Goal: Find contact information: Obtain details needed to contact an individual or organization

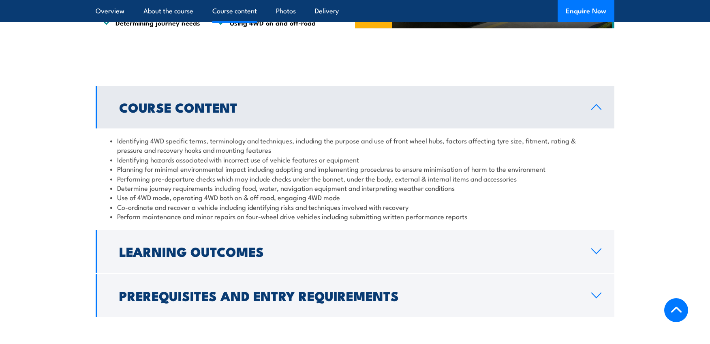
scroll to position [755, 0]
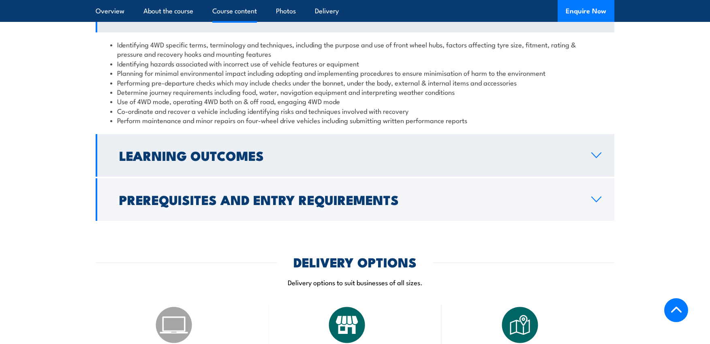
click at [331, 146] on link "Learning Outcomes" at bounding box center [355, 155] width 519 height 43
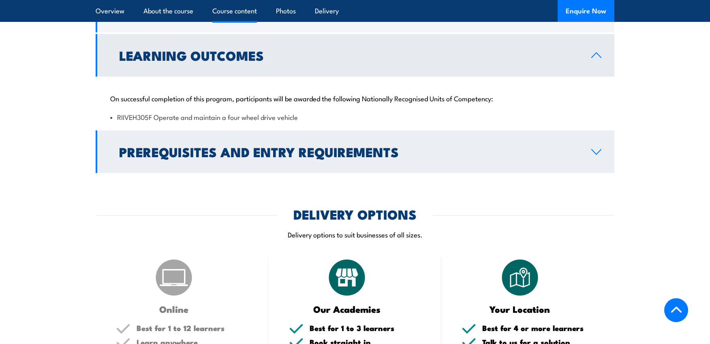
click at [349, 152] on h2 "Prerequisites and Entry Requirements" at bounding box center [348, 151] width 459 height 11
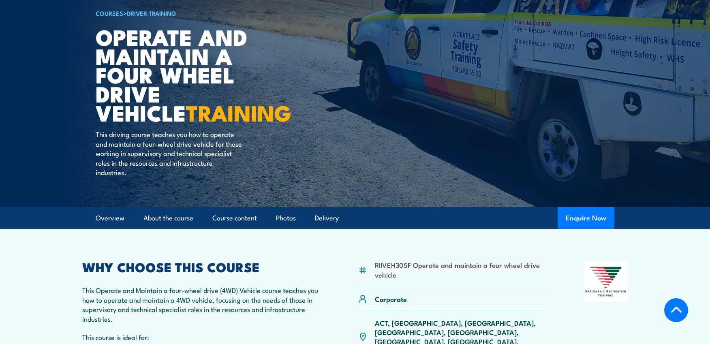
scroll to position [0, 0]
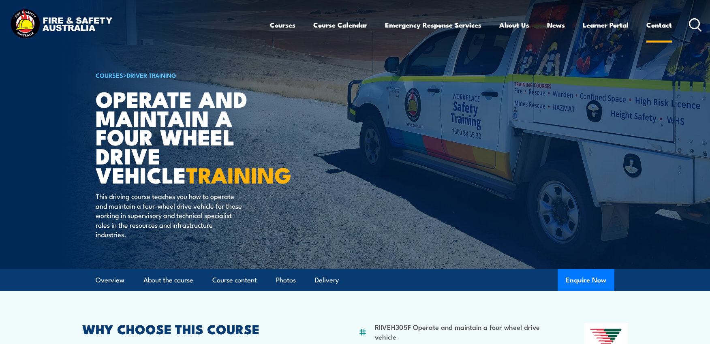
click at [656, 26] on link "Contact" at bounding box center [660, 24] width 26 height 21
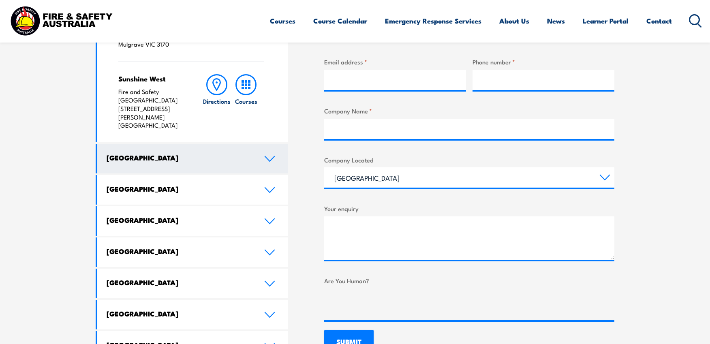
scroll to position [356, 0]
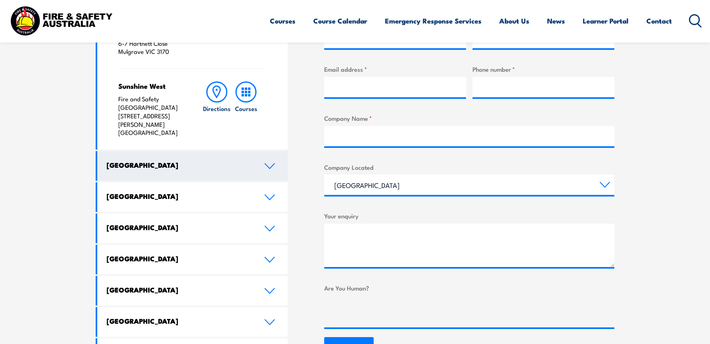
click at [264, 151] on link "New South Wales" at bounding box center [192, 166] width 191 height 30
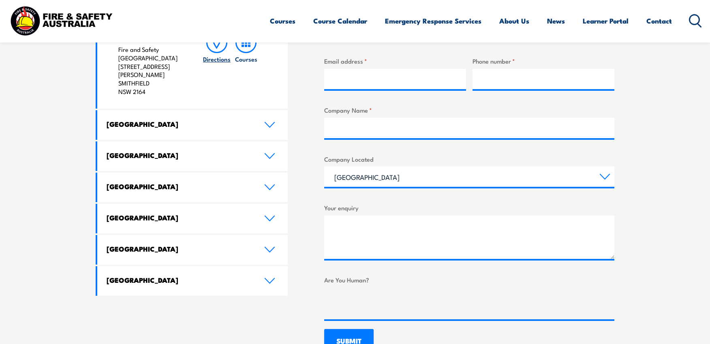
scroll to position [314, 0]
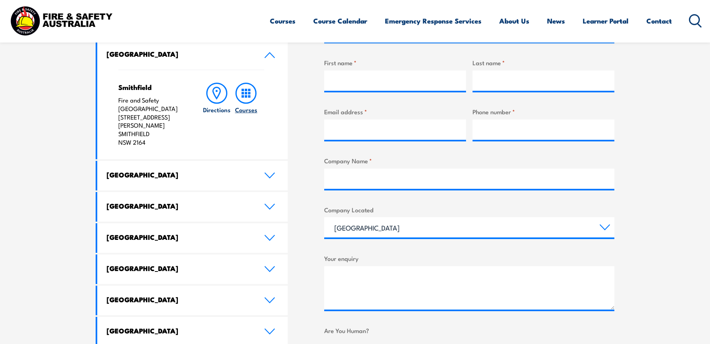
click at [244, 96] on rect at bounding box center [243, 96] width 2 height 2
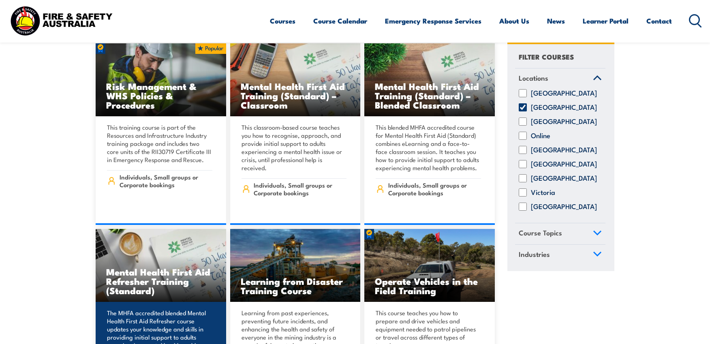
scroll to position [3267, 0]
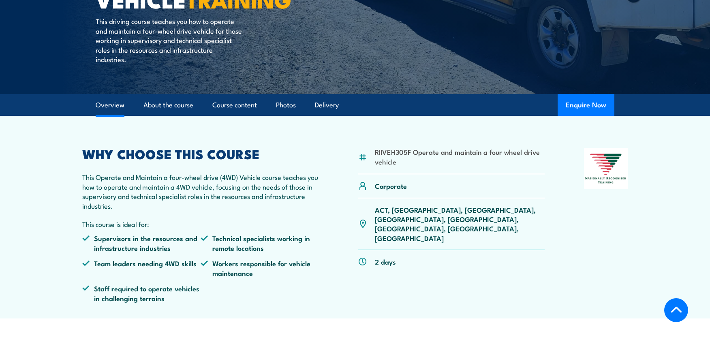
scroll to position [567, 0]
